Goal: Navigation & Orientation: Find specific page/section

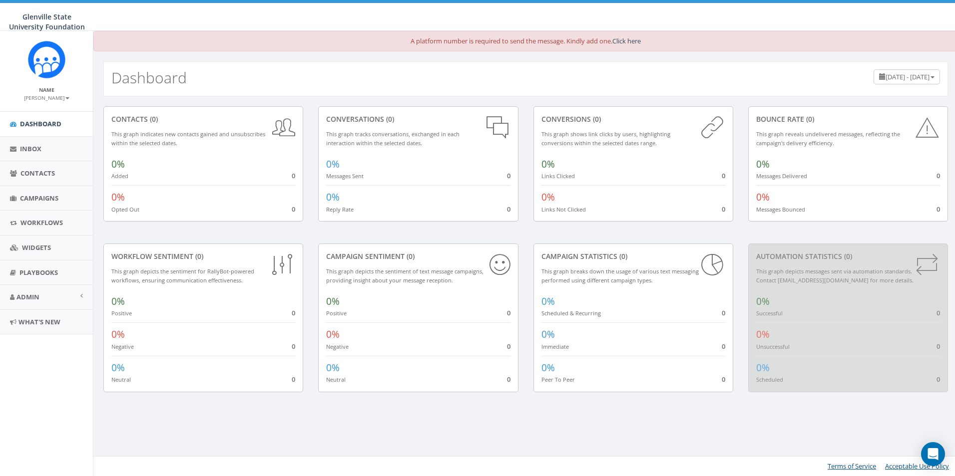
click at [57, 100] on small "[PERSON_NAME]" at bounding box center [46, 97] width 45 height 7
click at [39, 183] on link "Contacts" at bounding box center [46, 173] width 93 height 24
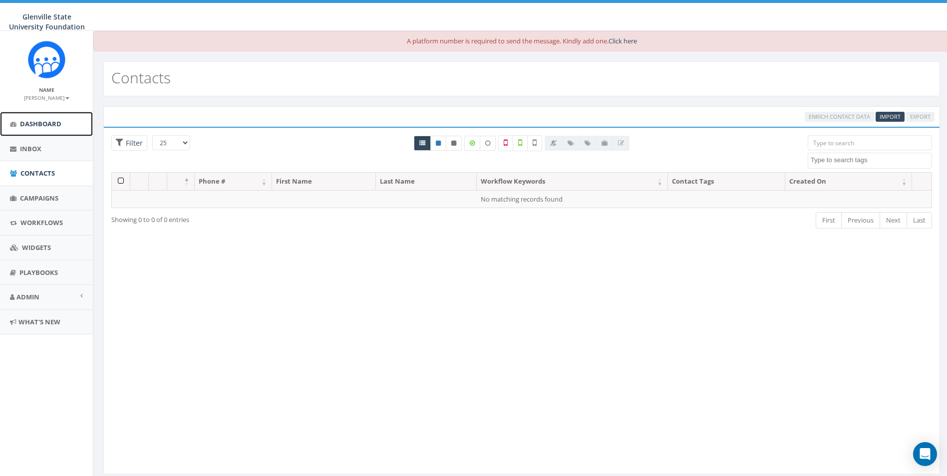
click at [55, 116] on link "Dashboard" at bounding box center [46, 124] width 93 height 24
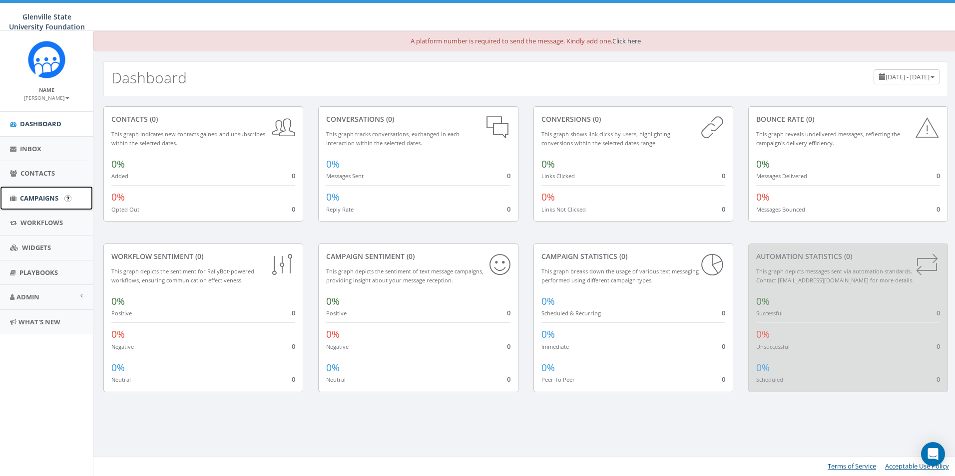
click at [47, 196] on span "Campaigns" at bounding box center [39, 198] width 38 height 9
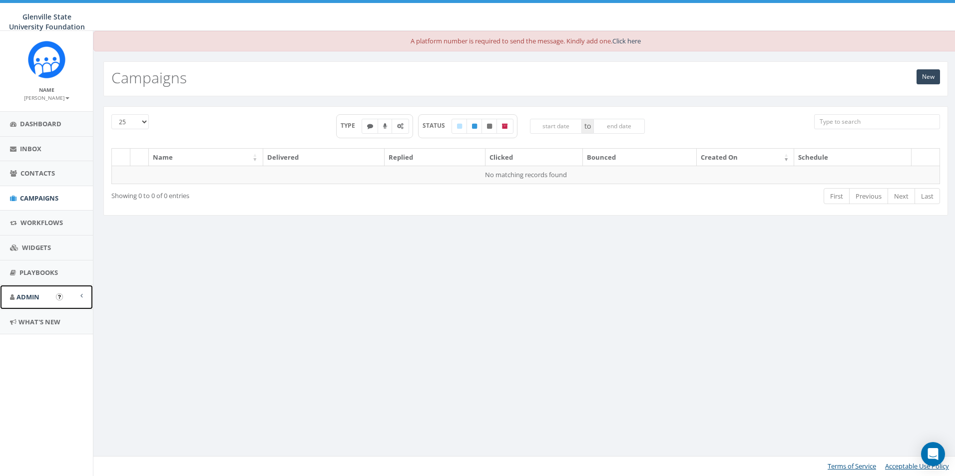
click at [19, 297] on span "Admin" at bounding box center [27, 297] width 23 height 9
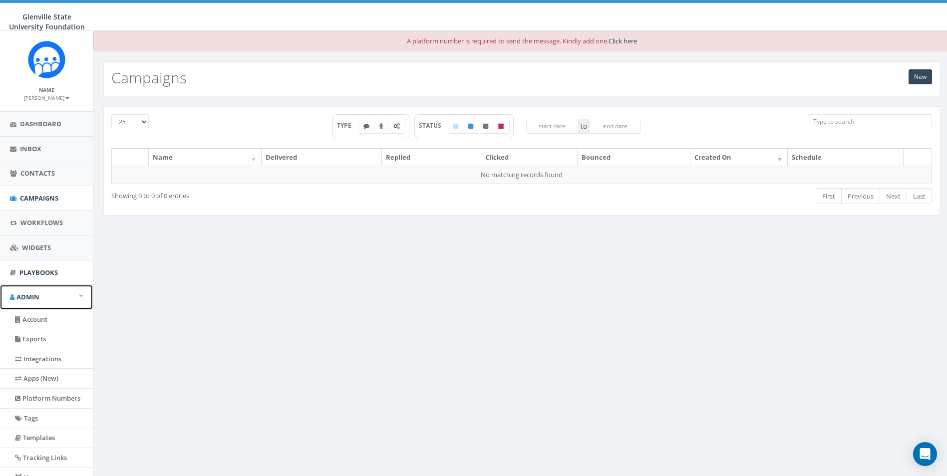
scroll to position [50, 0]
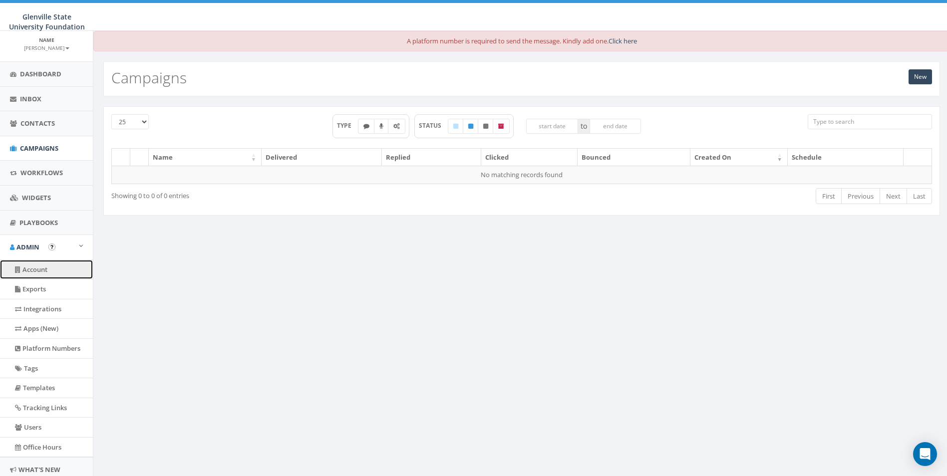
click at [33, 261] on link "Account" at bounding box center [46, 269] width 93 height 19
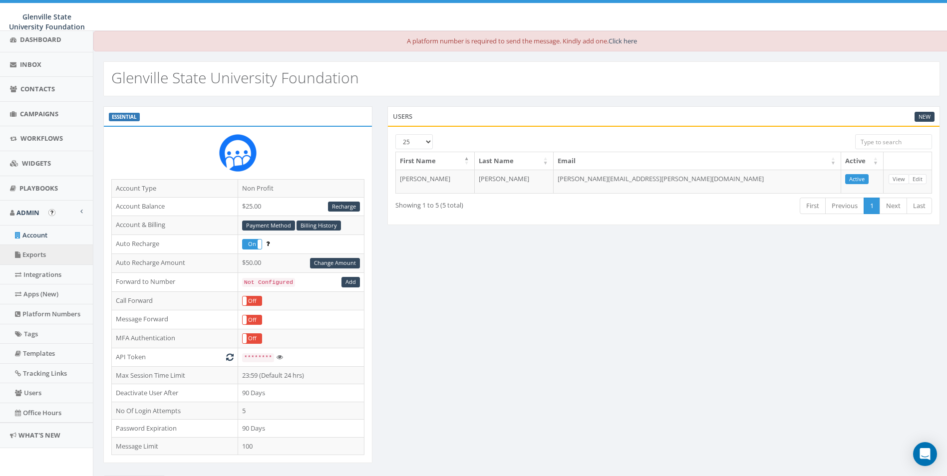
scroll to position [50, 0]
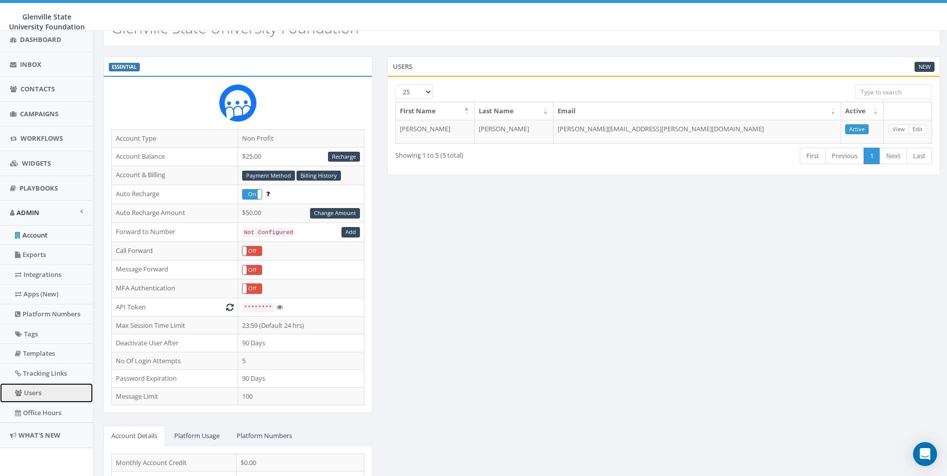
click at [56, 398] on link "Users" at bounding box center [46, 392] width 93 height 19
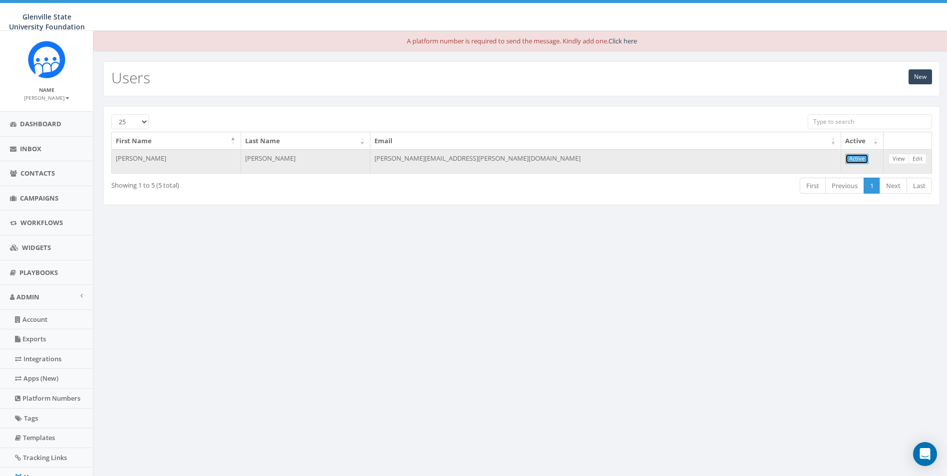
click at [865, 159] on link "Active" at bounding box center [856, 159] width 23 height 10
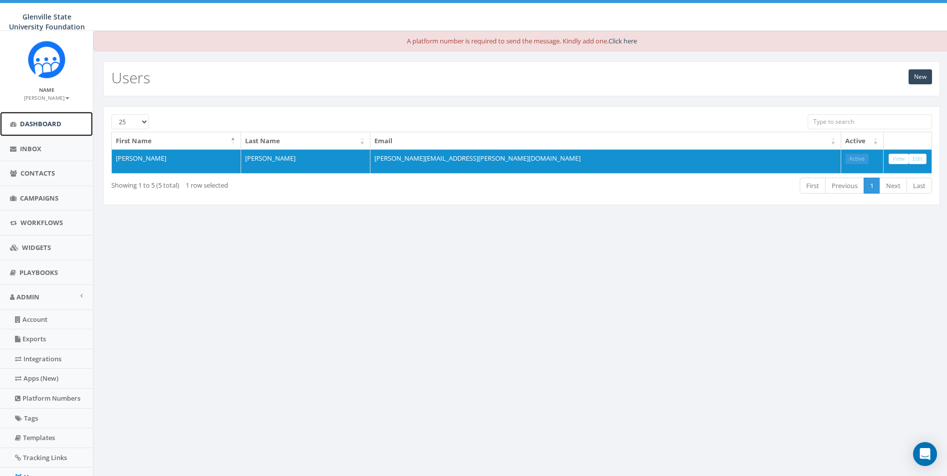
click at [33, 122] on span "Dashboard" at bounding box center [40, 123] width 41 height 9
